Goal: Task Accomplishment & Management: Manage account settings

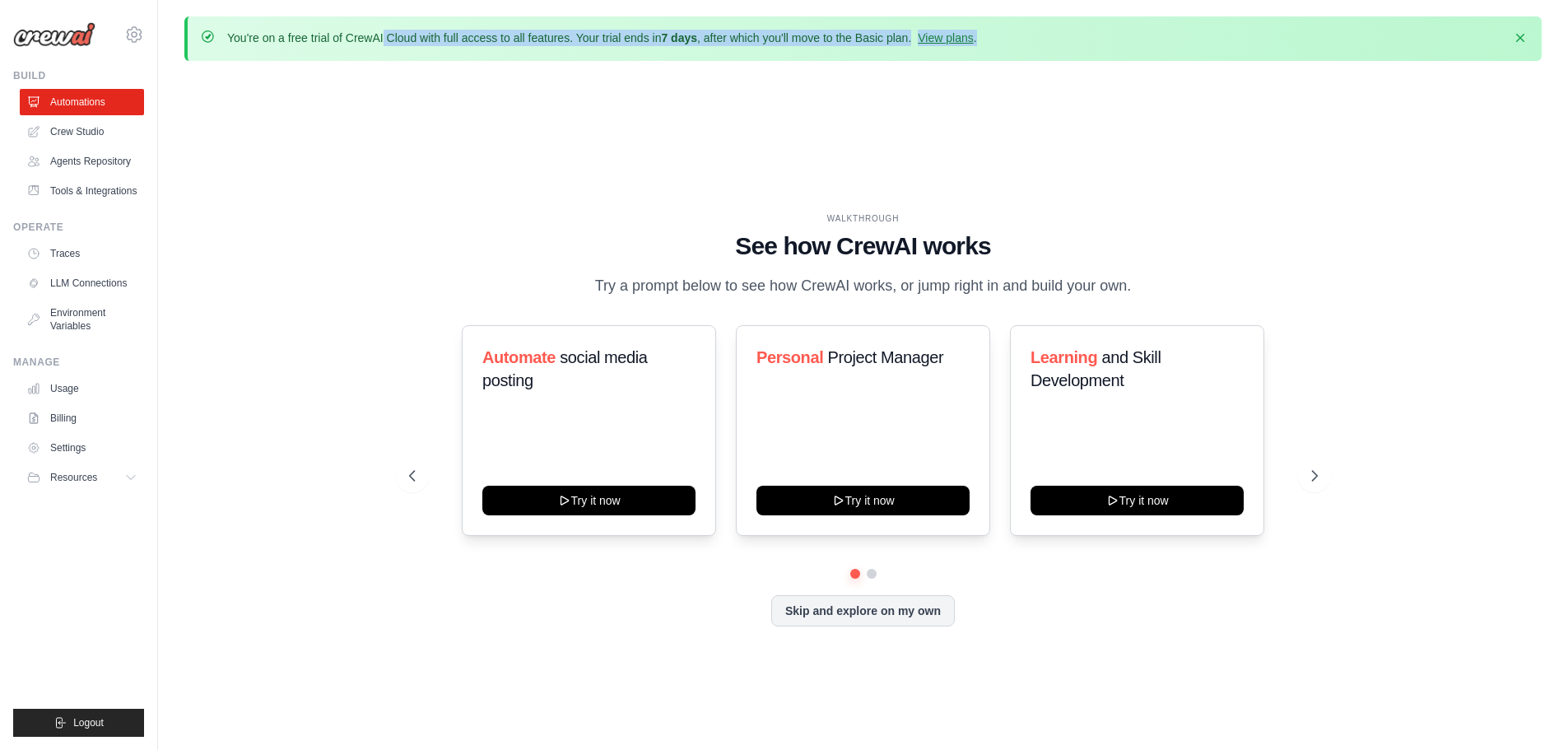
click at [1010, 49] on div "You're on a free trial of CrewAI Cloud with full access to all features. Your t…" at bounding box center [862, 39] width 1357 height 45
click at [973, 39] on link "View plans" at bounding box center [944, 38] width 55 height 13
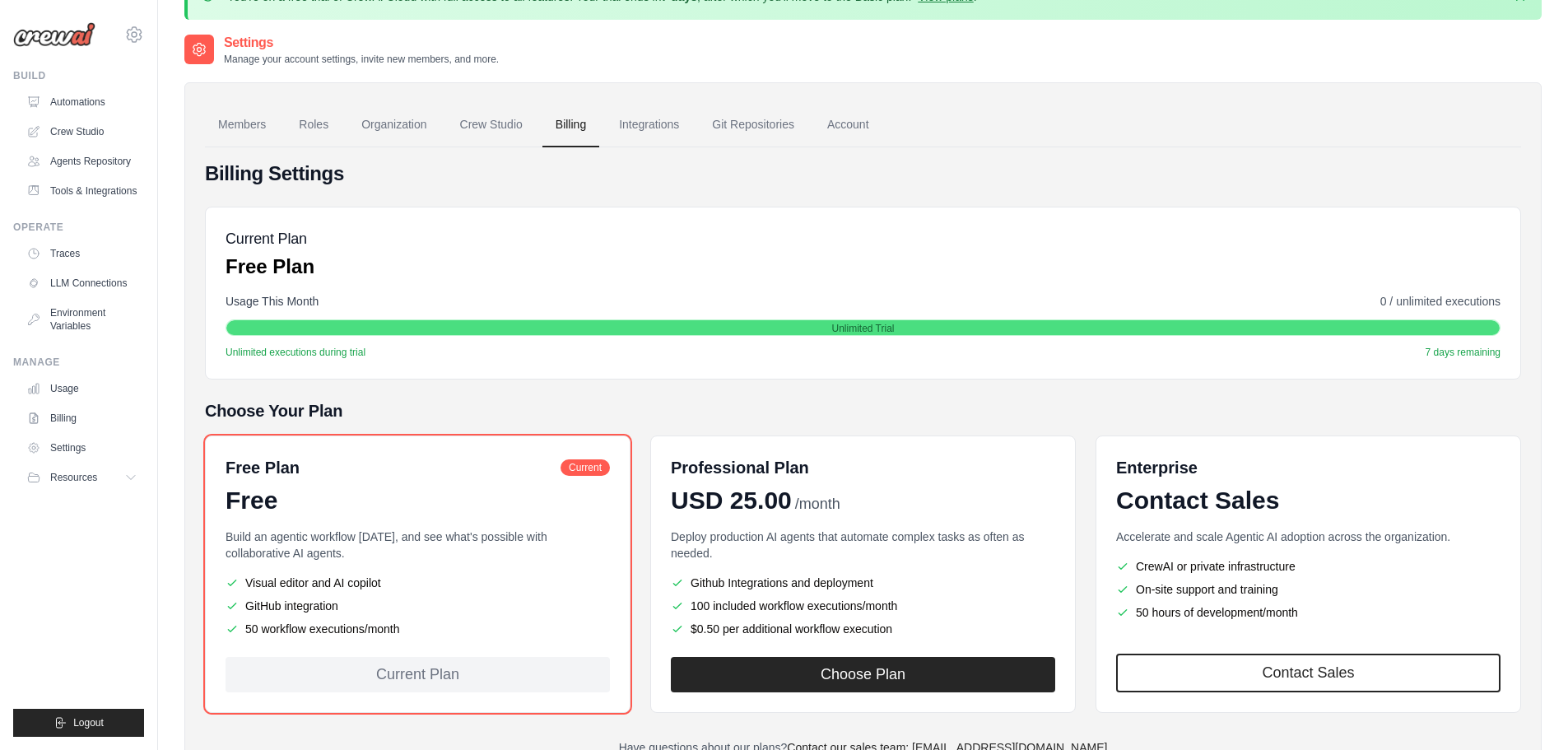
scroll to position [110, 0]
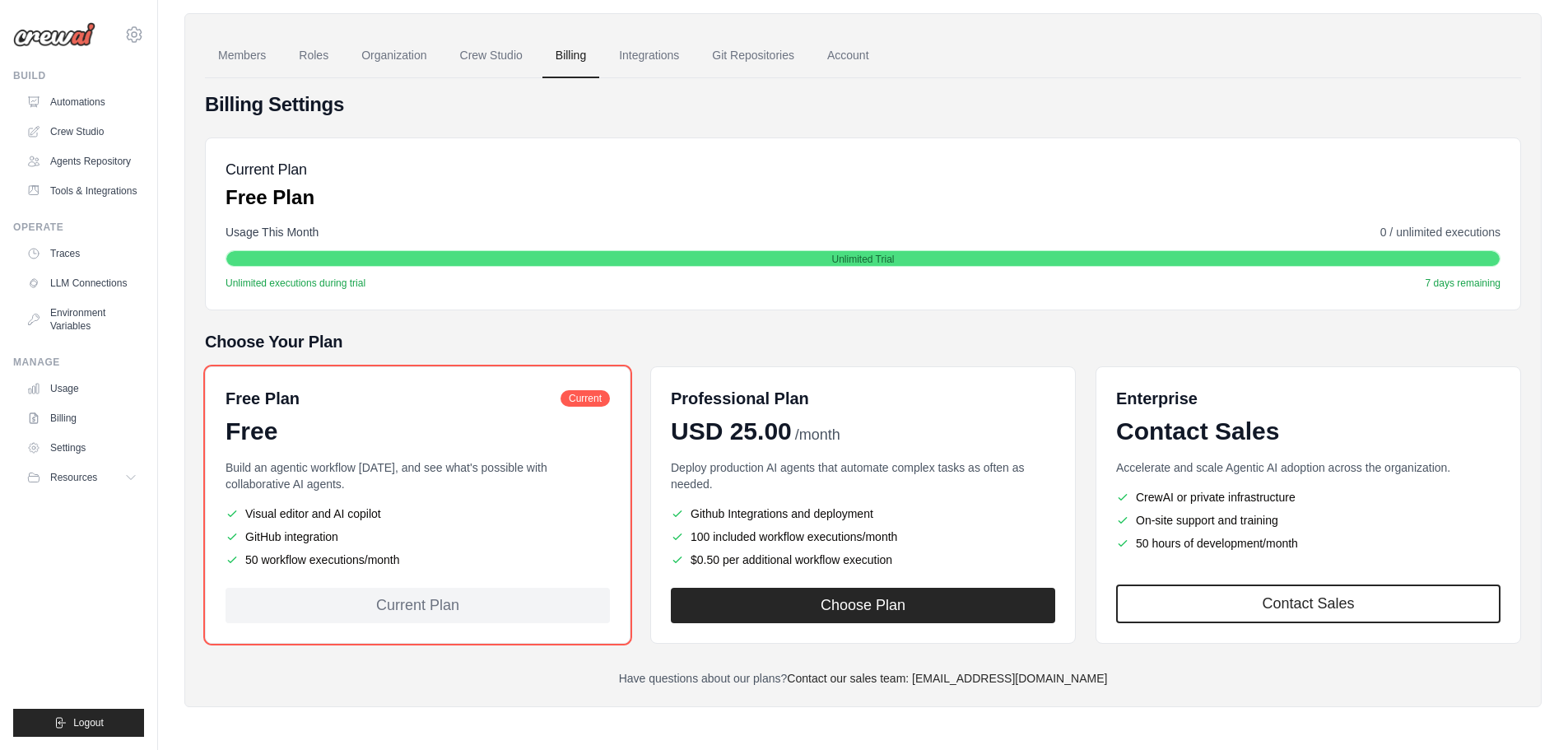
click at [266, 516] on li "Visual editor and AI copilot" at bounding box center [417, 514] width 385 height 17
click at [308, 534] on li "GitHub integration" at bounding box center [417, 537] width 385 height 17
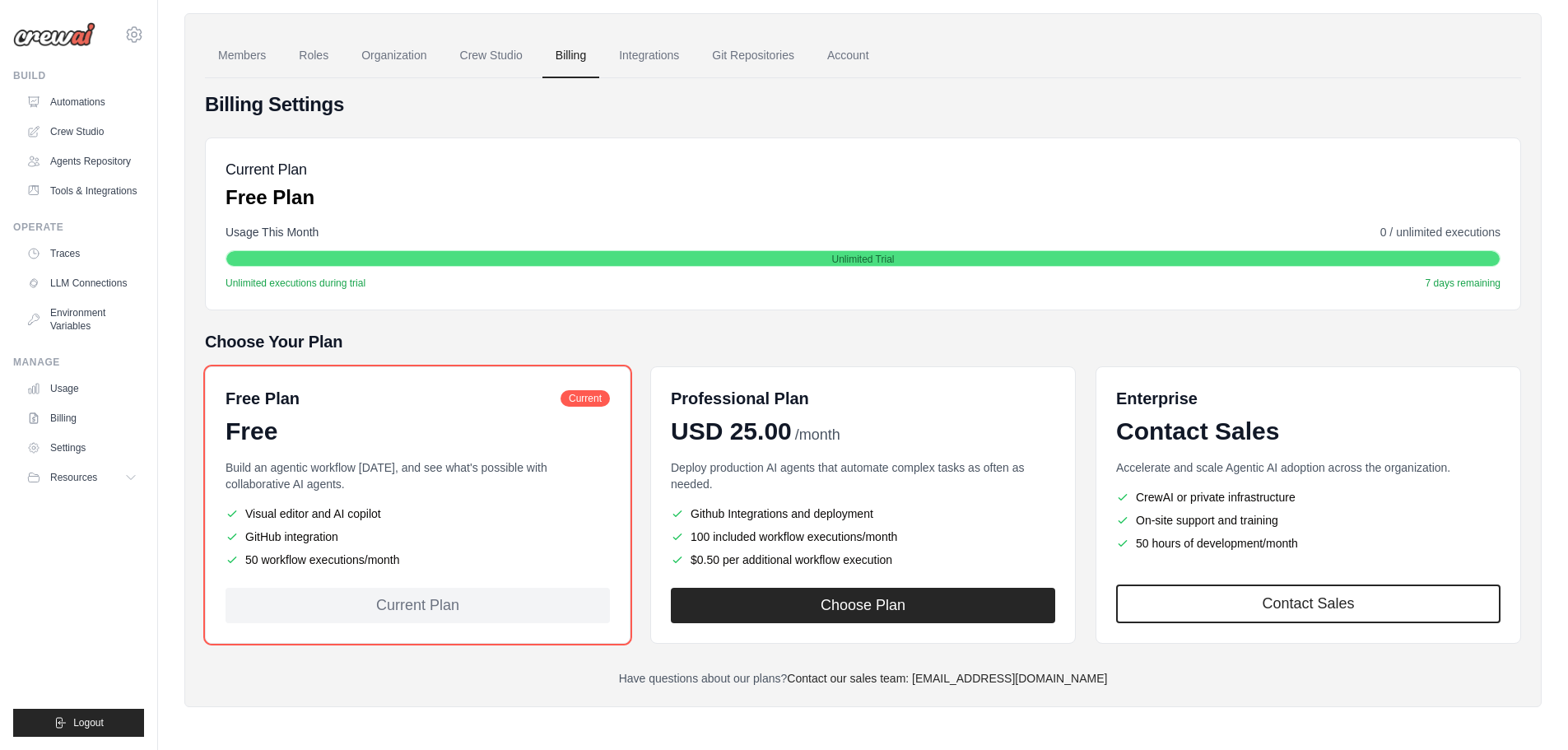
click at [308, 534] on li "GitHub integration" at bounding box center [417, 537] width 385 height 17
click at [323, 561] on li "50 workflow executions/month" at bounding box center [417, 560] width 385 height 17
click at [324, 560] on li "50 workflow executions/month" at bounding box center [417, 560] width 385 height 17
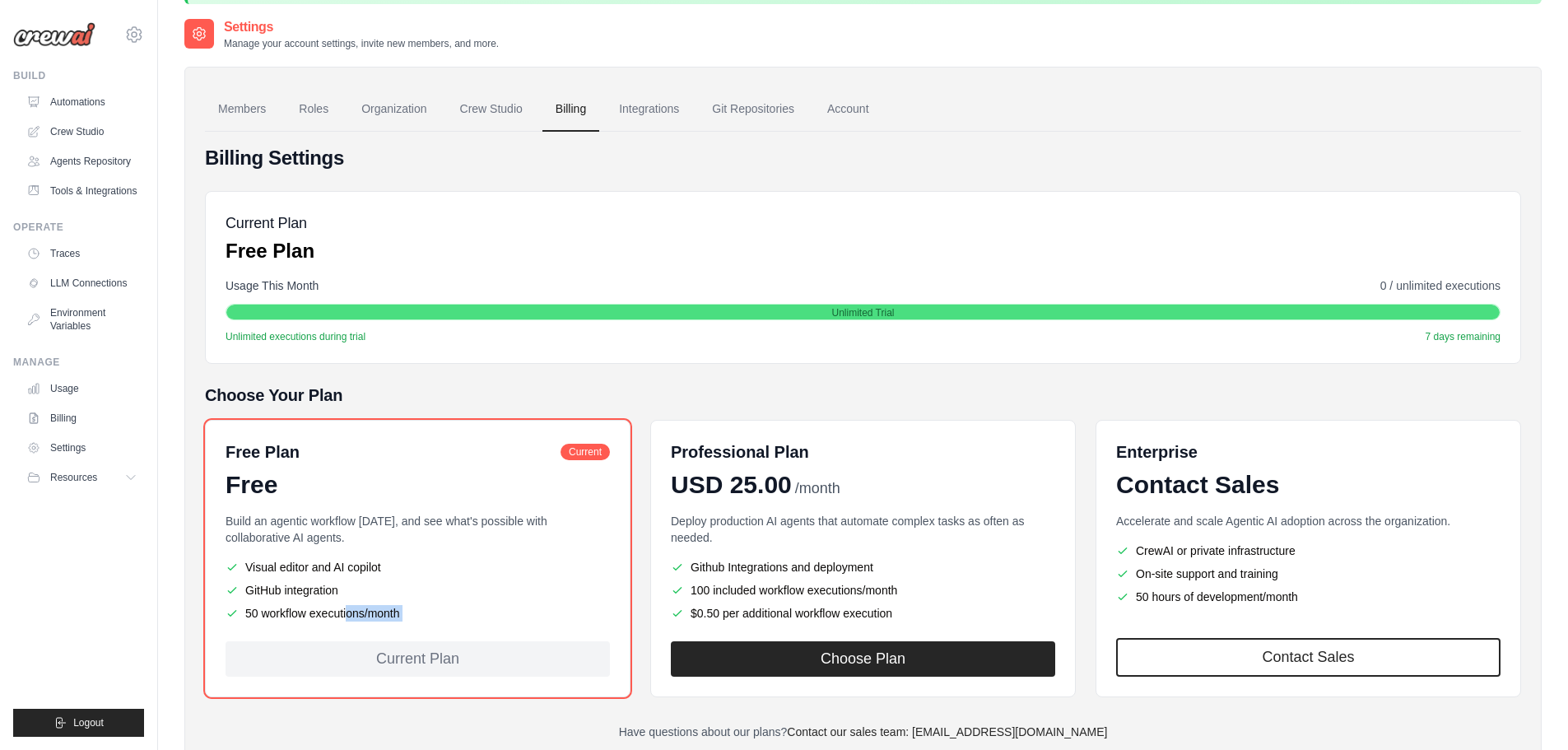
scroll to position [0, 0]
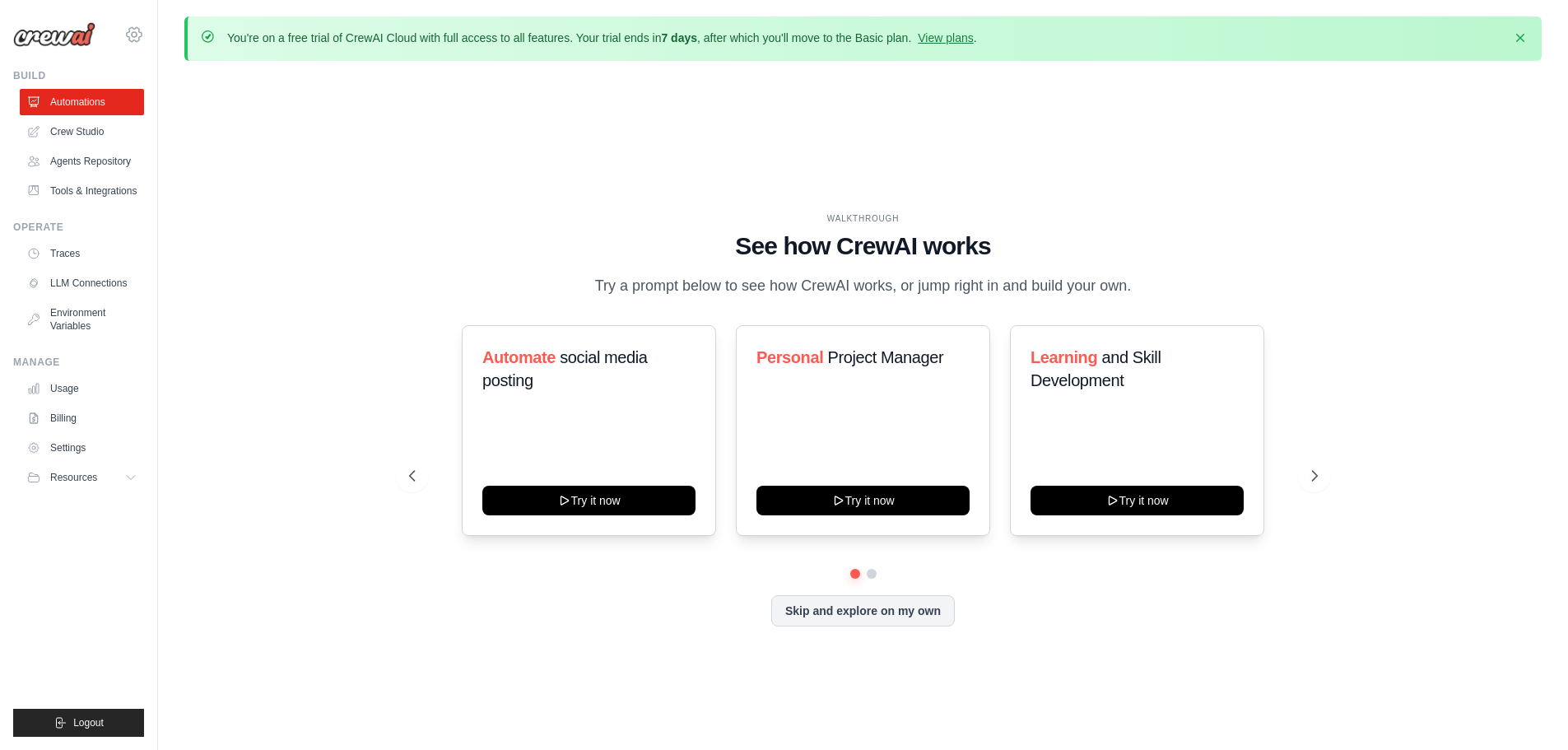
click at [124, 32] on div "fredfur@gmail.com Settings" at bounding box center [78, 26] width 131 height 53
click at [128, 32] on icon at bounding box center [133, 34] width 20 height 20
click at [178, 106] on span "Settings" at bounding box center [204, 102] width 130 height 17
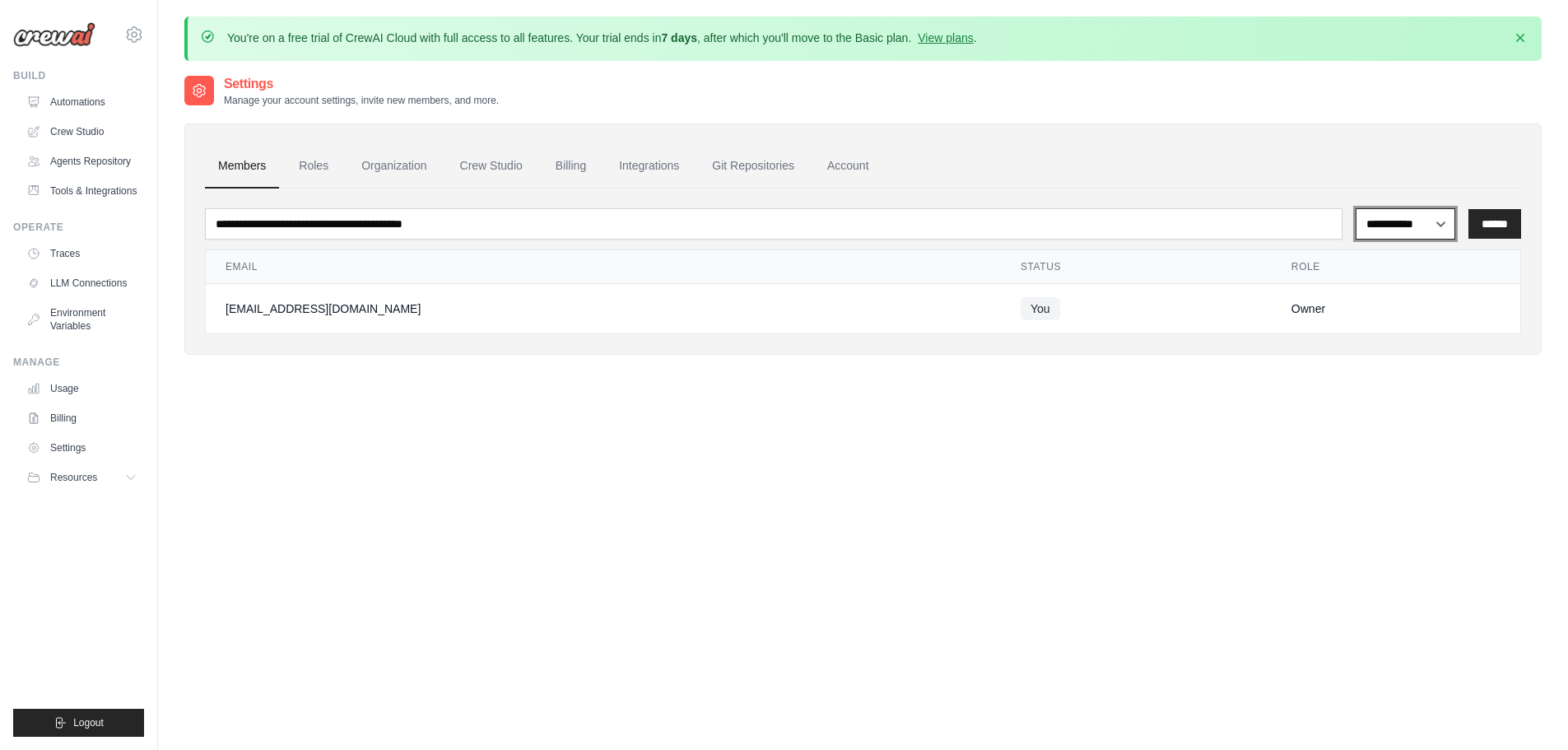
click at [1375, 226] on select "**********" at bounding box center [1405, 225] width 100 height 32
select select "******"
click at [1356, 209] on select "**********" at bounding box center [1405, 225] width 100 height 32
click at [87, 459] on link "Settings" at bounding box center [83, 448] width 124 height 26
click at [796, 167] on link "Git Repositories" at bounding box center [752, 167] width 109 height 45
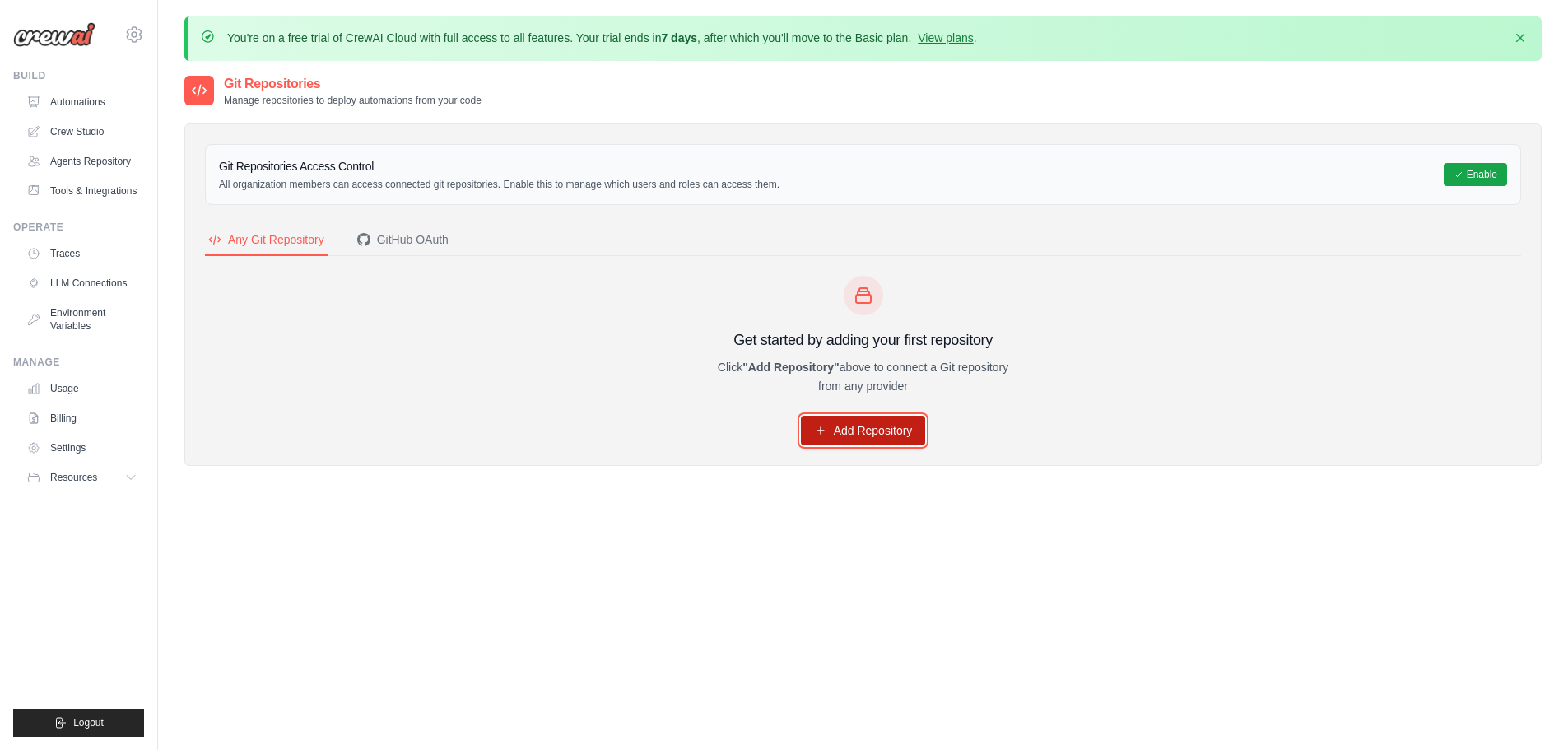
click at [864, 431] on link "Add Repository" at bounding box center [863, 430] width 125 height 30
click at [415, 234] on div "GitHub OAuth" at bounding box center [403, 239] width 91 height 17
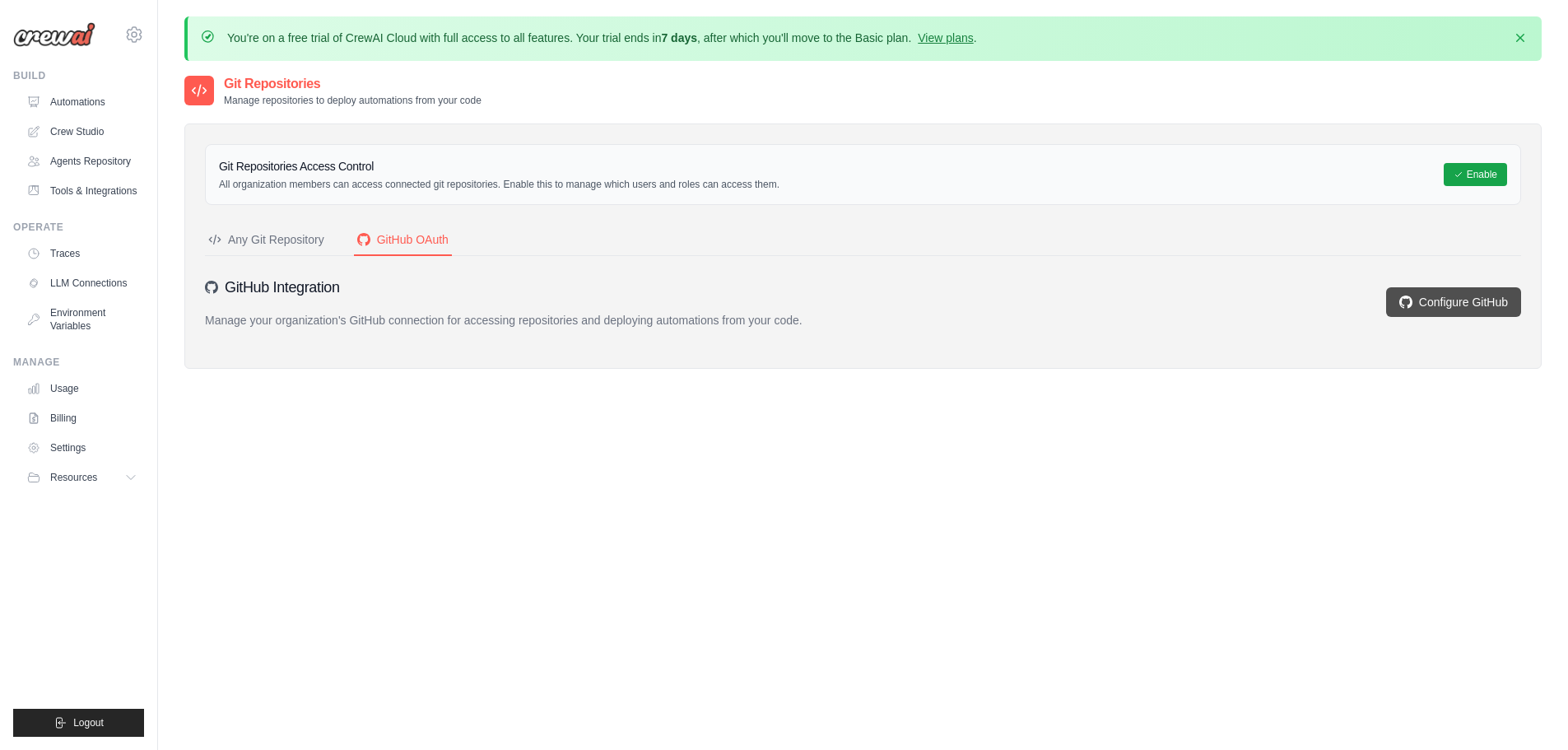
click at [1474, 301] on link "Configure GitHub" at bounding box center [1453, 302] width 135 height 30
click at [1507, 316] on link "Configure GitHub" at bounding box center [1453, 302] width 135 height 30
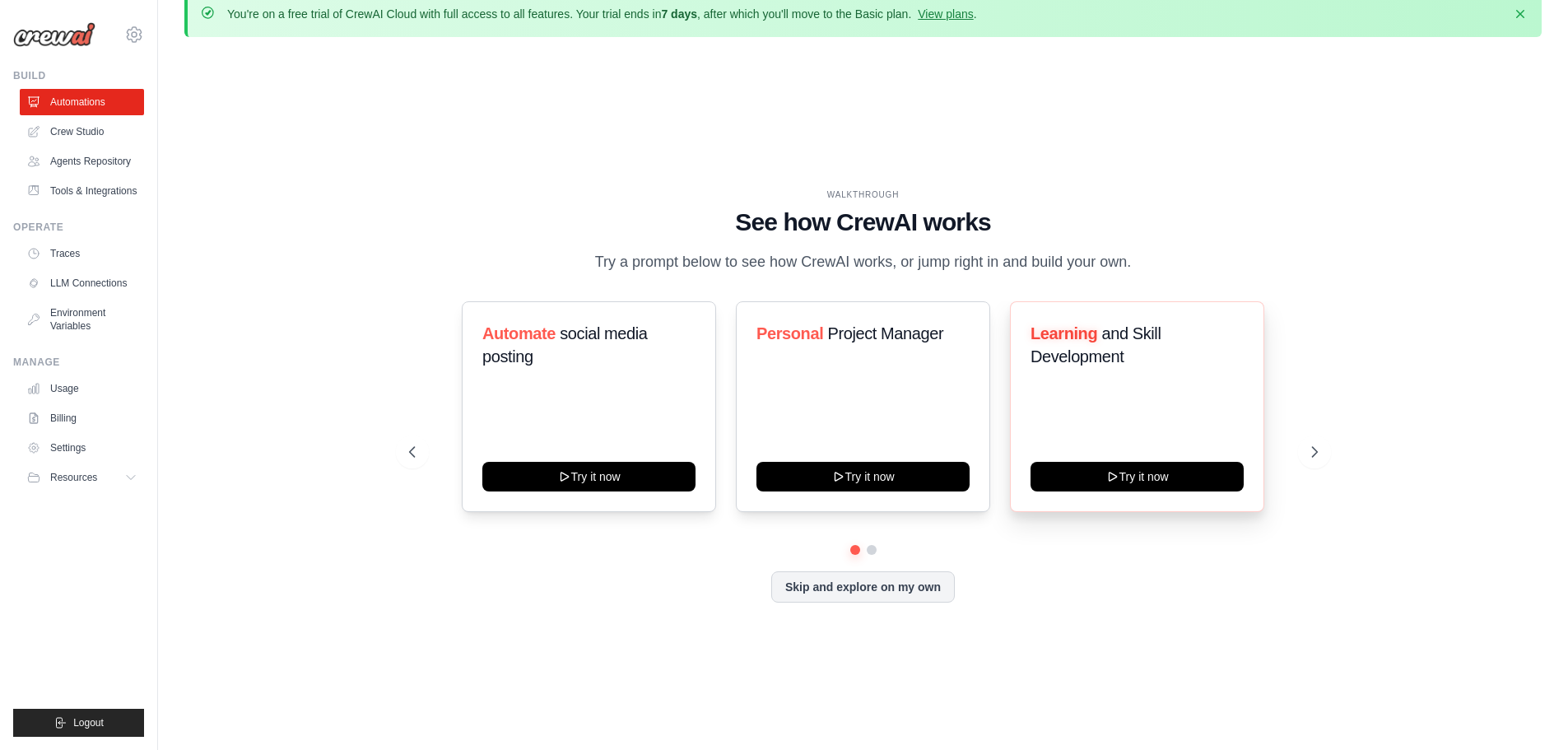
scroll to position [114, 0]
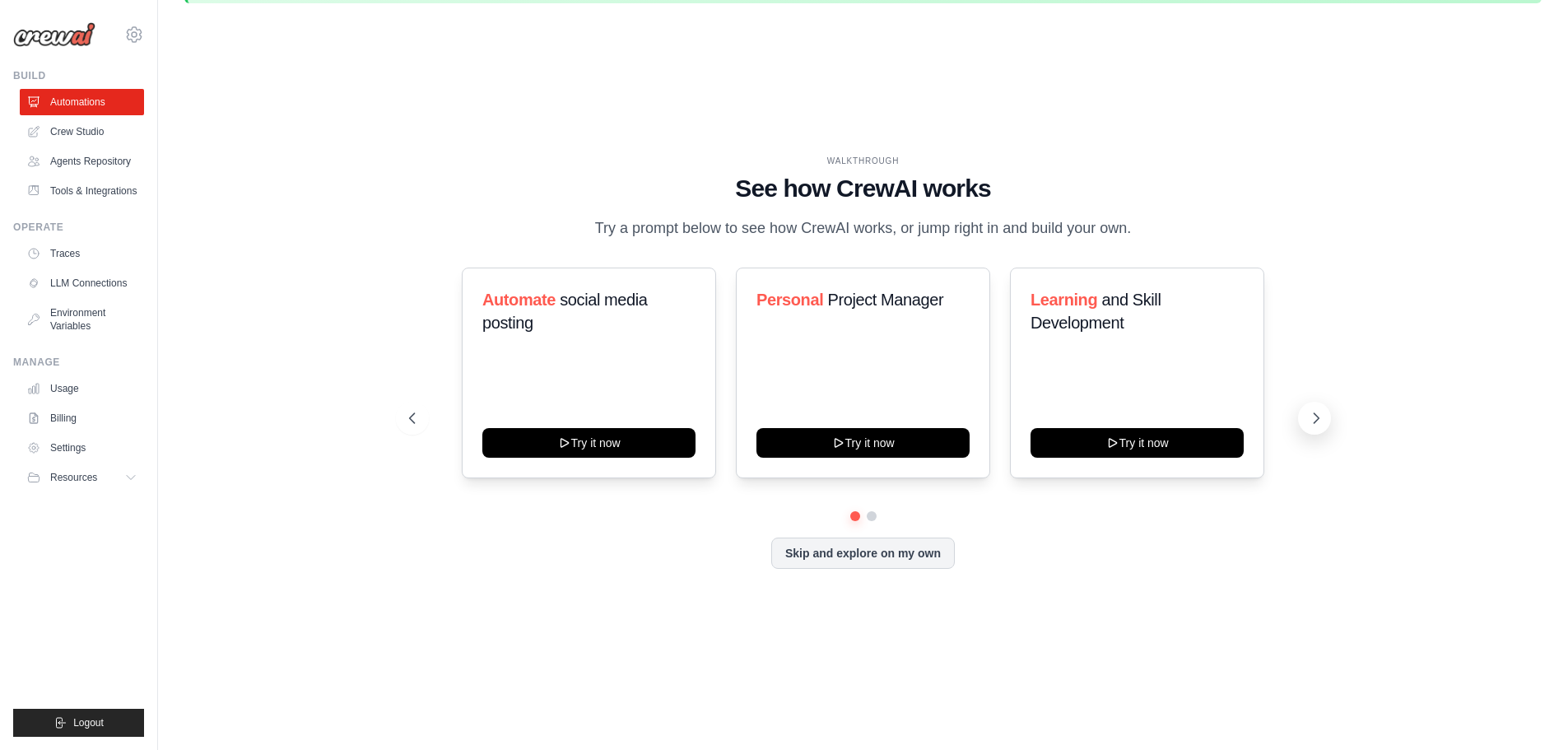
click at [1309, 415] on icon at bounding box center [1316, 418] width 17 height 17
click at [1303, 426] on button at bounding box center [1314, 417] width 33 height 33
